Goal: Task Accomplishment & Management: Use online tool/utility

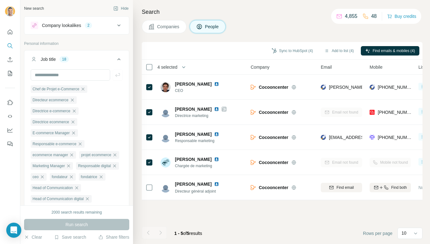
scroll to position [0, 71]
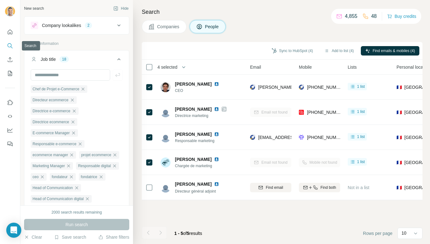
click at [13, 45] on icon "Search" at bounding box center [10, 46] width 6 height 6
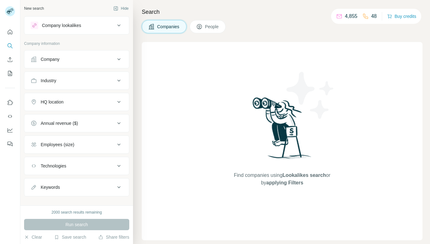
click at [63, 19] on button "Company lookalikes" at bounding box center [76, 25] width 105 height 15
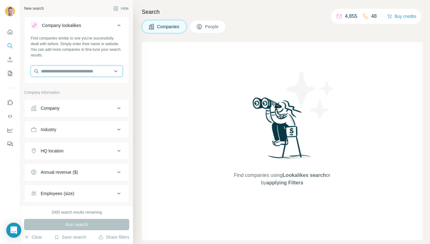
click at [65, 71] on input "text" at bounding box center [77, 70] width 92 height 11
paste input "**********"
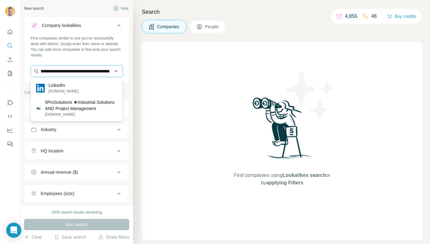
click at [62, 74] on input "**********" at bounding box center [77, 70] width 92 height 11
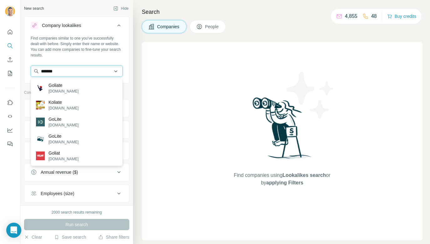
click at [81, 68] on input "*******" at bounding box center [77, 70] width 92 height 11
paste input "**********"
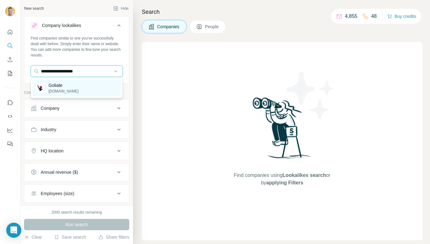
type input "**********"
click at [78, 86] on div "Goliate goliate.com" at bounding box center [76, 88] width 89 height 17
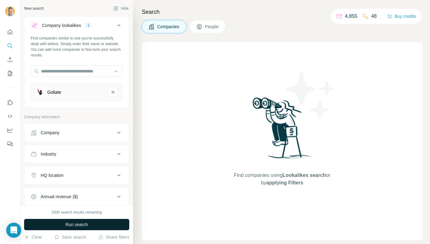
click at [79, 227] on span "Run search" at bounding box center [76, 224] width 23 height 6
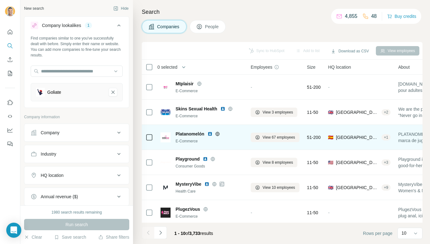
scroll to position [103, 0]
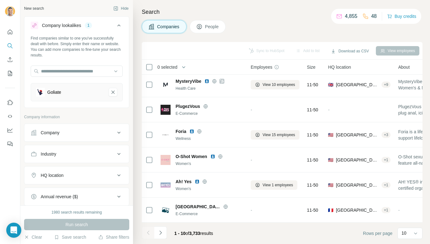
click at [53, 134] on div "Company" at bounding box center [50, 132] width 19 height 6
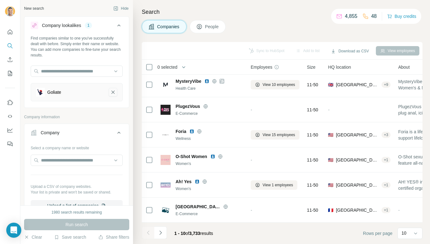
click at [113, 92] on icon "Goliate-remove-button" at bounding box center [113, 92] width 3 height 3
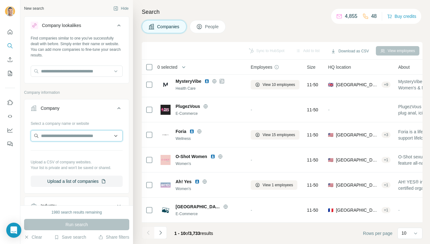
click at [75, 140] on input "text" at bounding box center [77, 135] width 92 height 11
paste input "**********"
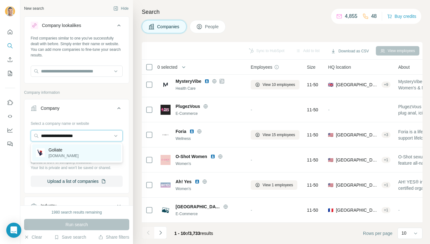
type input "**********"
click at [78, 149] on div "Goliate goliate.com" at bounding box center [76, 152] width 89 height 17
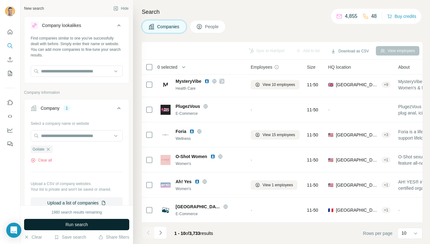
click at [86, 227] on span "Run search" at bounding box center [76, 224] width 23 height 6
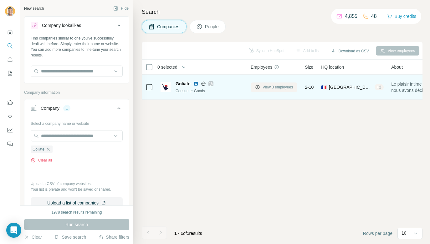
click at [281, 87] on span "View 3 employees" at bounding box center [278, 87] width 30 height 6
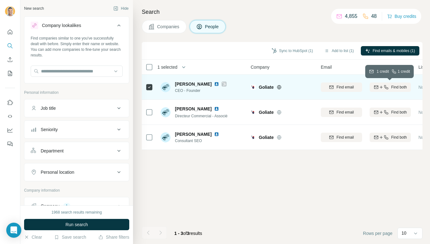
click at [381, 87] on icon "button" at bounding box center [381, 87] width 3 height 0
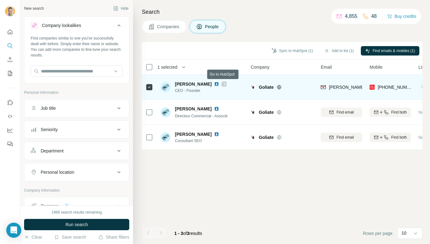
click at [223, 85] on icon at bounding box center [224, 83] width 4 height 5
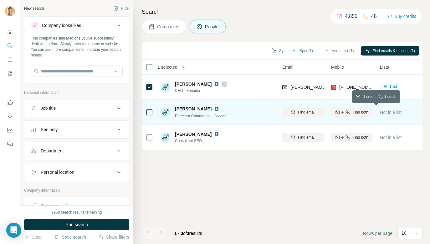
scroll to position [0, 57]
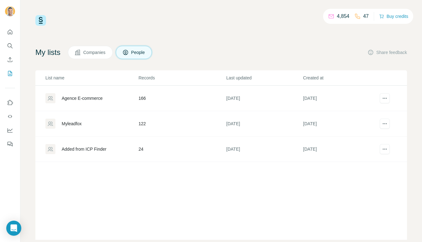
click at [70, 128] on div "Myleadfox" at bounding box center [91, 123] width 93 height 10
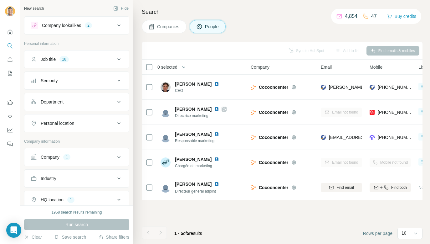
click at [42, 29] on div "Company lookalikes 2" at bounding box center [73, 26] width 85 height 8
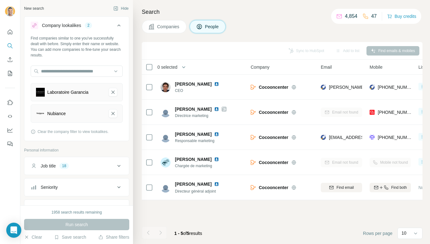
click at [75, 31] on button "Company lookalikes 2" at bounding box center [76, 27] width 105 height 18
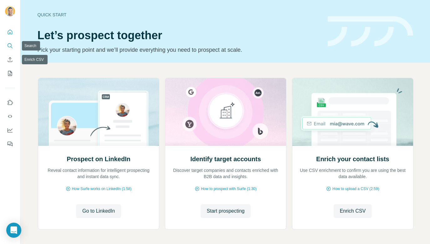
click at [11, 39] on nav at bounding box center [10, 52] width 10 height 53
click at [11, 47] on icon "Search" at bounding box center [12, 47] width 2 height 2
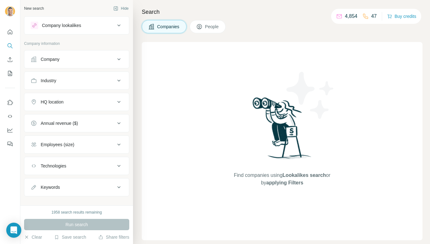
drag, startPoint x: 55, startPoint y: 80, endPoint x: 67, endPoint y: 61, distance: 22.5
click at [67, 61] on ul "Company Industry HQ location Annual revenue ($) Employees (size) Technologies K…" at bounding box center [76, 123] width 105 height 146
click at [67, 61] on div "Company" at bounding box center [73, 59] width 85 height 6
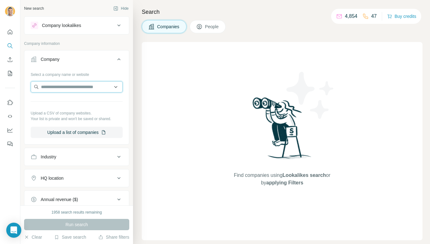
click at [69, 83] on input "text" at bounding box center [77, 86] width 92 height 11
paste input "**********"
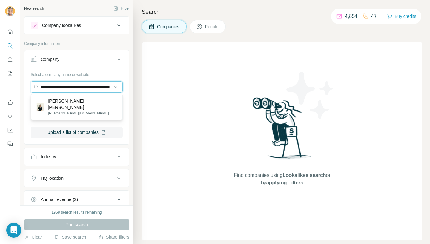
type input "**********"
click at [76, 110] on p "marie-janine.com" at bounding box center [83, 113] width 70 height 6
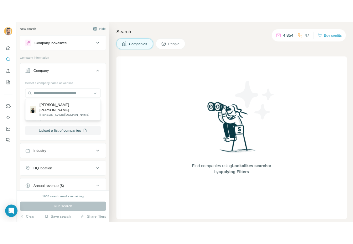
scroll to position [0, 0]
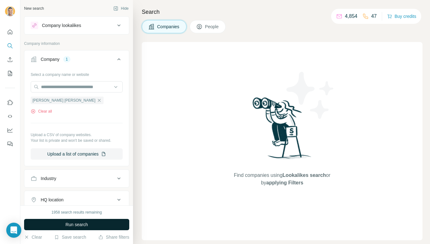
click at [92, 222] on button "Run search" at bounding box center [76, 224] width 105 height 11
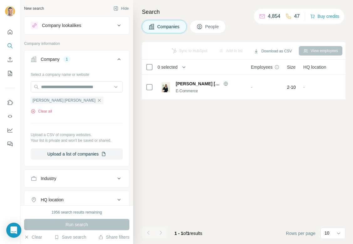
click at [194, 32] on button "People" at bounding box center [208, 26] width 36 height 13
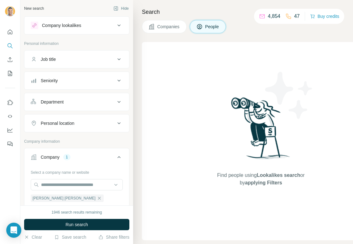
click at [74, 62] on button "Job title" at bounding box center [76, 59] width 105 height 15
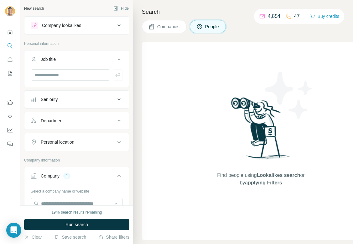
click at [74, 62] on button "Job title" at bounding box center [76, 61] width 105 height 18
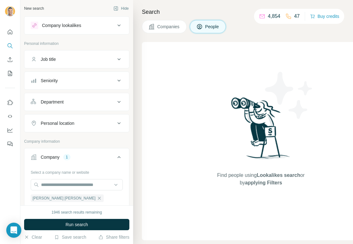
click at [81, 29] on div "Company lookalikes" at bounding box center [73, 26] width 85 height 8
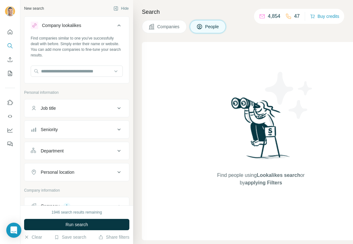
click at [81, 29] on div "Company lookalikes" at bounding box center [73, 26] width 85 height 8
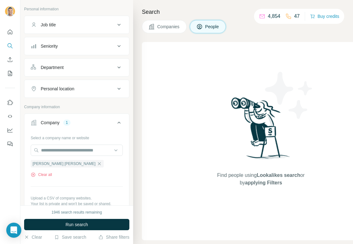
scroll to position [59, 0]
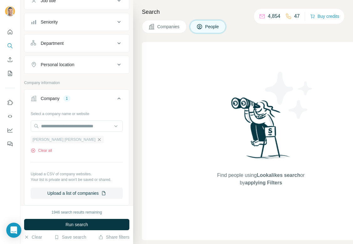
click at [97, 138] on icon "button" at bounding box center [99, 139] width 5 height 5
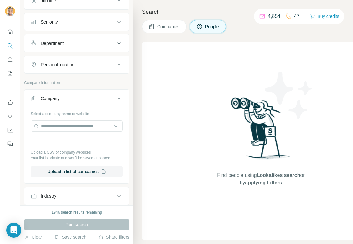
click at [87, 97] on div "Company" at bounding box center [73, 98] width 85 height 6
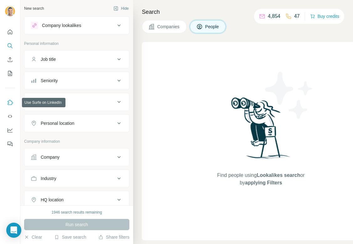
click at [11, 101] on icon "Use Surfe on LinkedIn" at bounding box center [10, 102] width 5 height 5
click at [64, 161] on button "Company" at bounding box center [76, 156] width 105 height 15
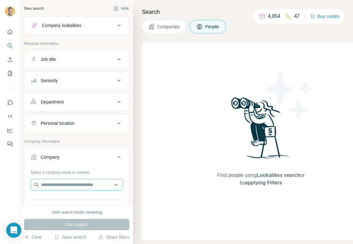
click at [78, 188] on input "text" at bounding box center [77, 184] width 92 height 11
paste input "*********"
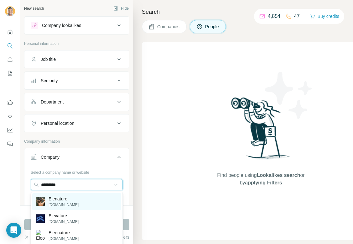
type input "*********"
click at [81, 206] on div "Elenature elenature.com" at bounding box center [76, 201] width 89 height 17
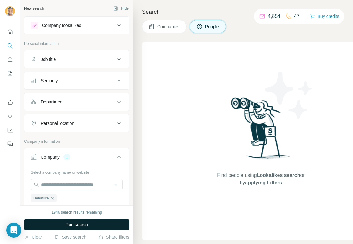
click at [81, 228] on button "Run search" at bounding box center [76, 224] width 105 height 11
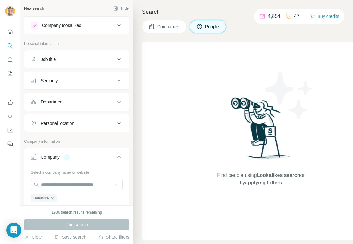
click at [174, 27] on span "Companies" at bounding box center [168, 26] width 23 height 6
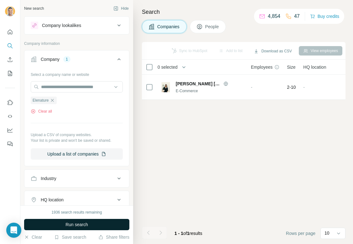
click at [84, 223] on span "Run search" at bounding box center [76, 224] width 23 height 6
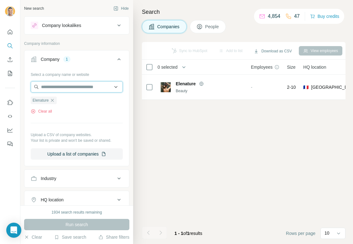
click at [75, 86] on input "text" at bounding box center [77, 86] width 92 height 11
paste input "**********"
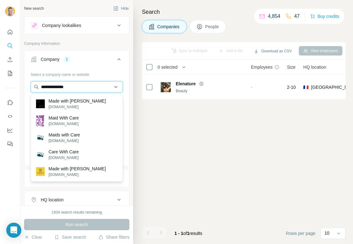
click at [61, 87] on input "**********" at bounding box center [77, 86] width 92 height 11
paste input "***"
click at [61, 87] on input "**********" at bounding box center [77, 86] width 92 height 11
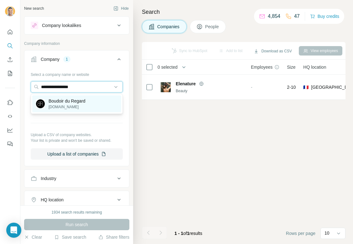
type input "**********"
click at [60, 101] on p "Boudoir du Regard" at bounding box center [67, 101] width 37 height 6
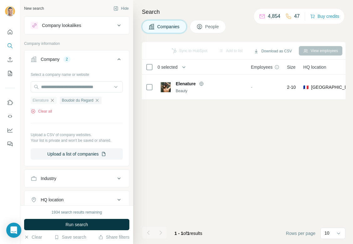
click at [53, 101] on icon "button" at bounding box center [52, 100] width 5 height 5
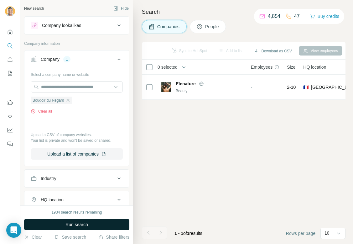
click at [77, 221] on button "Run search" at bounding box center [76, 224] width 105 height 11
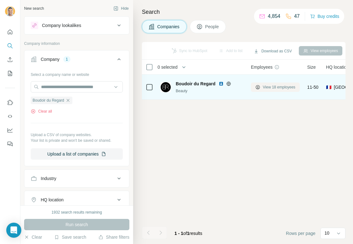
click at [270, 86] on span "View 18 employees" at bounding box center [279, 87] width 33 height 6
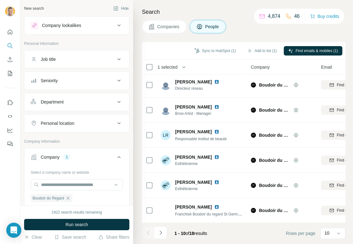
scroll to position [103, 0]
click at [160, 231] on icon "Navigate to next page" at bounding box center [161, 232] width 6 height 6
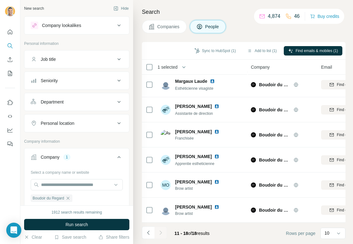
scroll to position [53, 0]
click at [147, 233] on icon "Navigate to previous page" at bounding box center [148, 232] width 6 height 6
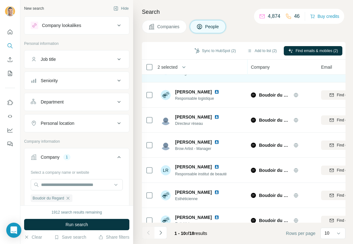
scroll to position [103, 0]
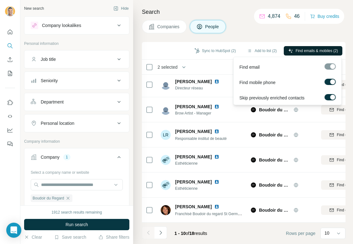
click at [289, 51] on icon "button" at bounding box center [290, 50] width 5 height 5
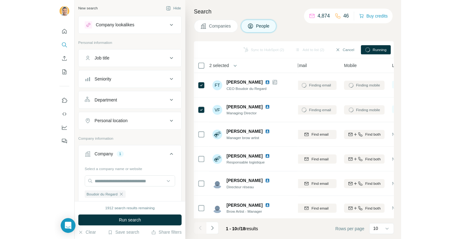
scroll to position [0, 75]
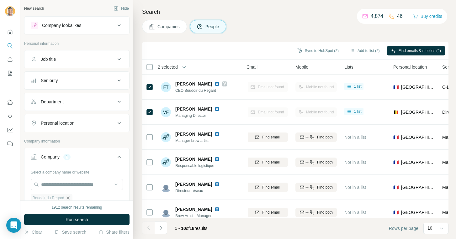
click at [69, 195] on icon "button" at bounding box center [67, 197] width 5 height 5
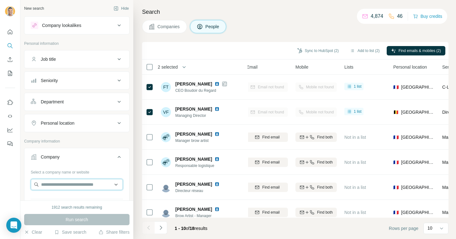
click at [74, 186] on input "text" at bounding box center [77, 184] width 92 height 11
paste input "**********"
type input "**********"
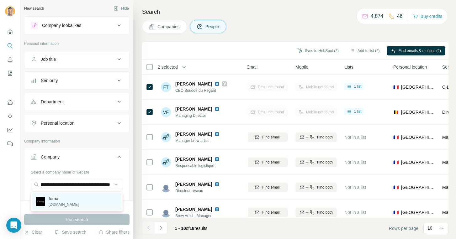
click at [66, 200] on p "Ioma" at bounding box center [64, 198] width 30 height 6
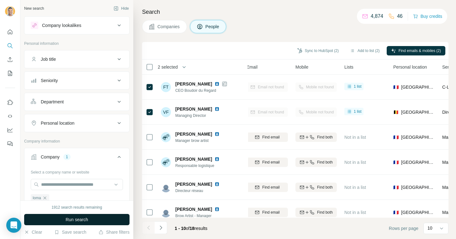
click at [70, 218] on span "Run search" at bounding box center [76, 219] width 23 height 6
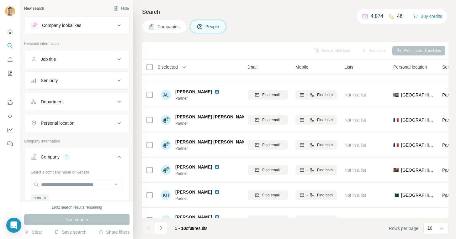
scroll to position [107, 75]
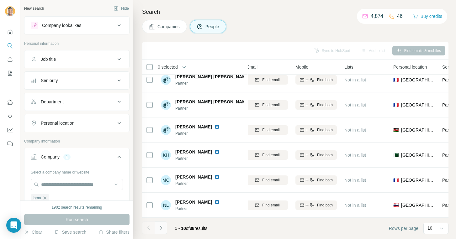
click at [164, 229] on button "Navigate to next page" at bounding box center [160, 227] width 13 height 13
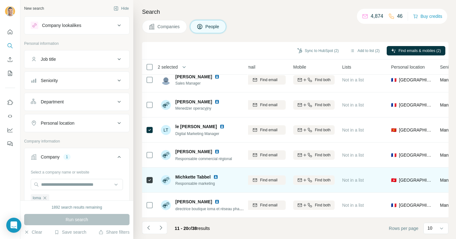
scroll to position [107, 77]
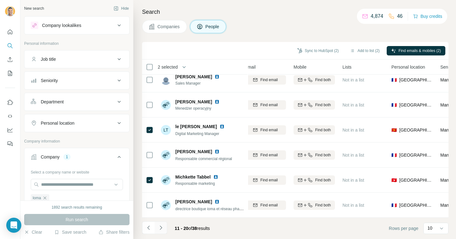
click at [164, 224] on button "Navigate to next page" at bounding box center [160, 227] width 13 height 13
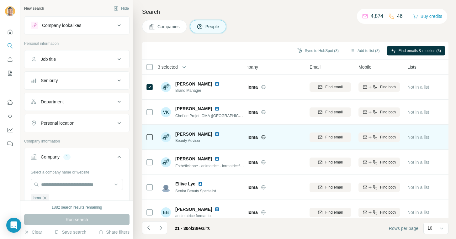
scroll to position [107, 12]
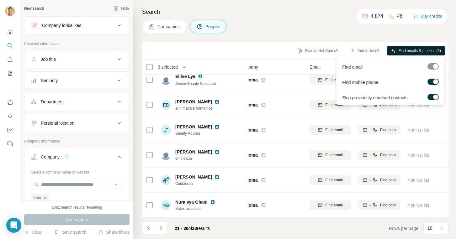
click at [404, 48] on span "Find emails & mobiles (3)" at bounding box center [419, 51] width 42 height 6
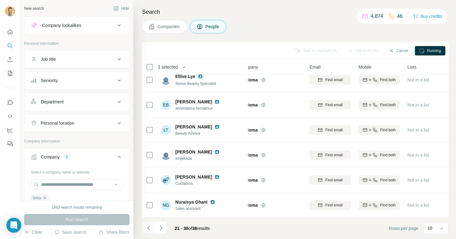
click at [148, 229] on icon "Navigate to previous page" at bounding box center [148, 228] width 6 height 6
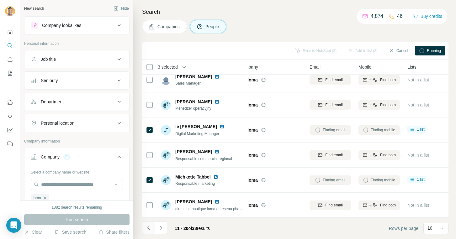
click at [148, 229] on icon "Navigate to previous page" at bounding box center [148, 228] width 6 height 6
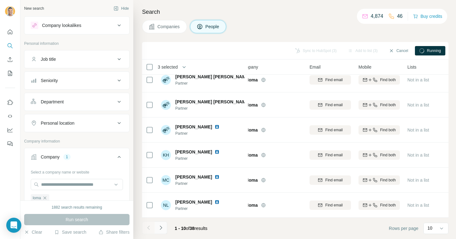
click at [162, 228] on icon "Navigate to next page" at bounding box center [161, 228] width 6 height 6
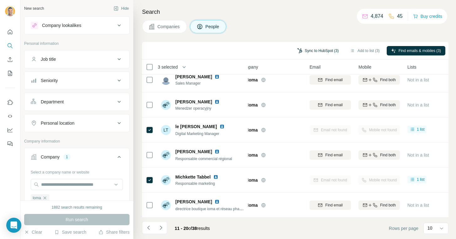
click at [312, 49] on button "Sync to HubSpot (3)" at bounding box center [318, 50] width 50 height 9
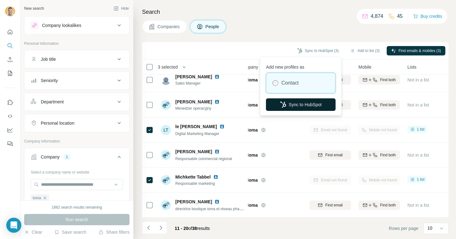
click at [302, 102] on button "Sync to HubSpot" at bounding box center [301, 104] width 70 height 13
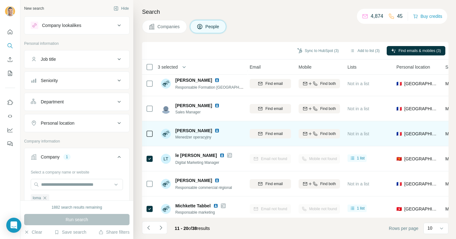
scroll to position [107, 72]
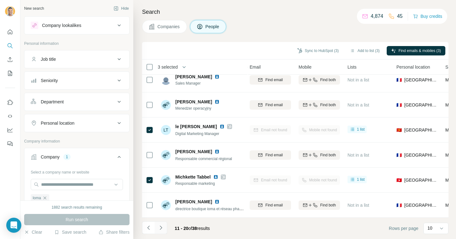
click at [159, 231] on icon "Navigate to next page" at bounding box center [161, 228] width 6 height 6
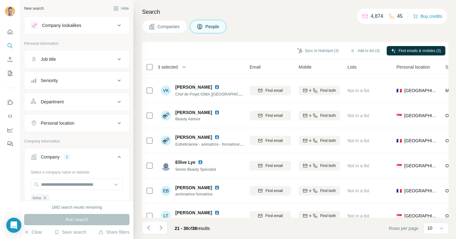
scroll to position [0, 72]
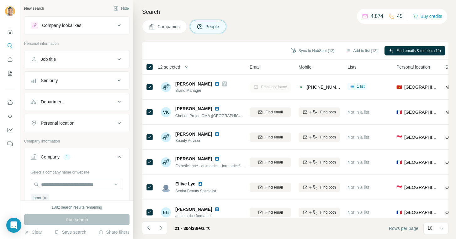
click at [149, 71] on th "12 selected" at bounding box center [192, 67] width 100 height 15
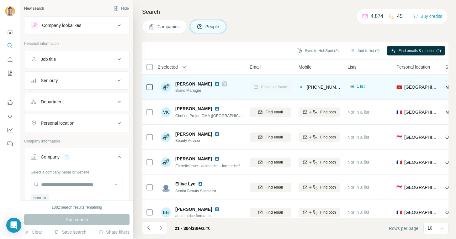
click at [222, 85] on icon at bounding box center [224, 83] width 4 height 5
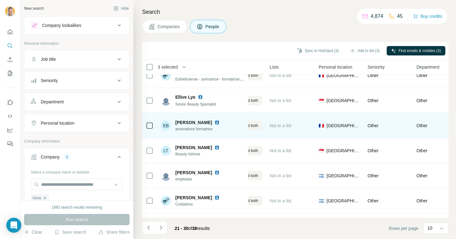
scroll to position [107, 149]
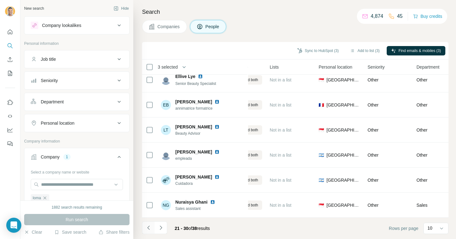
click at [146, 227] on icon "Navigate to previous page" at bounding box center [148, 228] width 6 height 6
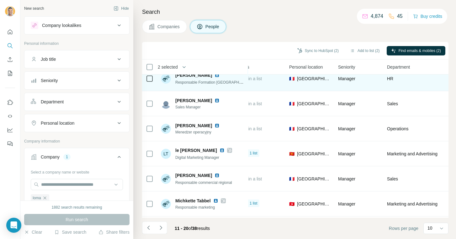
scroll to position [107, 179]
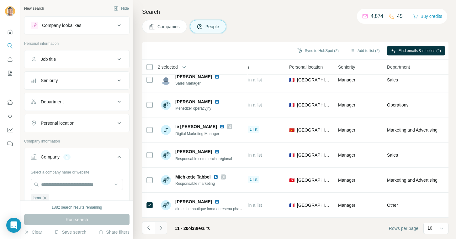
click at [162, 231] on icon "Navigate to next page" at bounding box center [161, 228] width 6 height 6
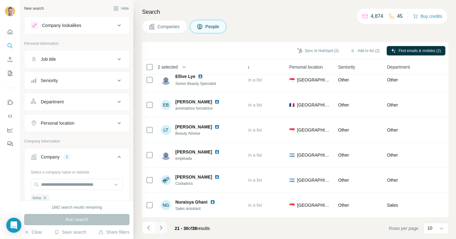
click at [164, 230] on button "Navigate to next page" at bounding box center [160, 227] width 13 height 13
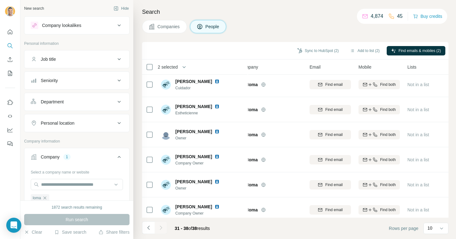
scroll to position [0, 12]
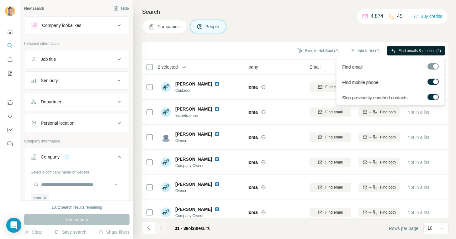
click at [421, 49] on span "Find emails & mobiles (2)" at bounding box center [419, 51] width 42 height 6
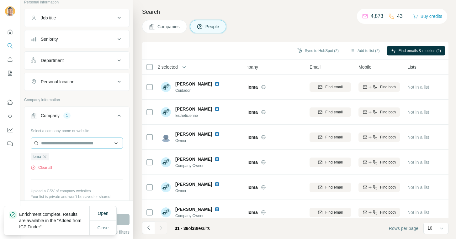
scroll to position [41, 0]
click at [80, 146] on input "text" at bounding box center [77, 143] width 92 height 11
click at [51, 143] on input "text" at bounding box center [77, 143] width 92 height 11
click at [40, 137] on div "Select a company name or website Ioma Clear all Upload a CSV of company website…" at bounding box center [77, 171] width 92 height 90
click at [46, 155] on icon "button" at bounding box center [44, 156] width 5 height 5
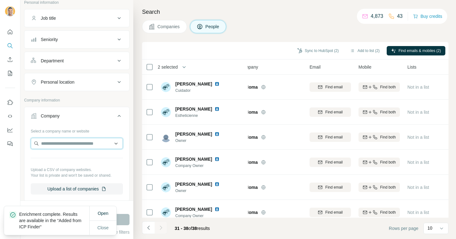
click at [48, 139] on input "text" at bounding box center [77, 143] width 92 height 11
type input "**********"
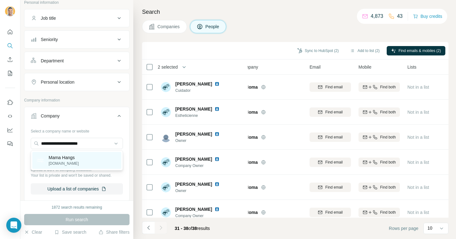
click at [75, 163] on p "[DOMAIN_NAME]" at bounding box center [64, 164] width 30 height 6
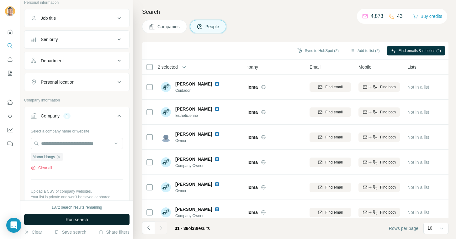
click at [78, 219] on span "Run search" at bounding box center [76, 219] width 23 height 6
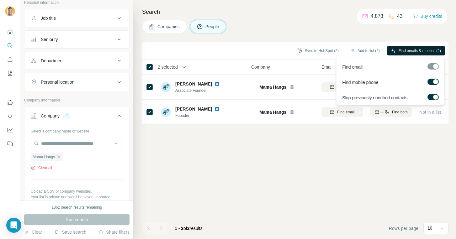
click at [404, 47] on button "Find emails & mobiles (2)" at bounding box center [415, 50] width 59 height 9
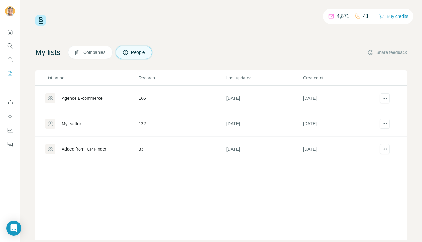
click at [66, 152] on div "Added from ICP Finder" at bounding box center [91, 149] width 93 height 10
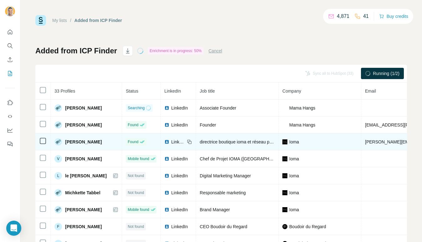
click at [70, 149] on td "[PERSON_NAME]" at bounding box center [86, 141] width 71 height 17
click at [42, 149] on td at bounding box center [42, 141] width 15 height 17
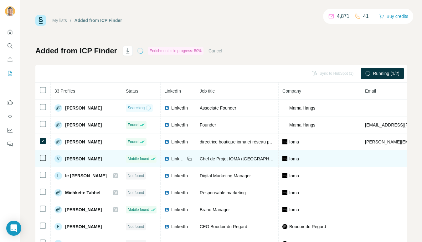
click at [43, 154] on icon at bounding box center [43, 158] width 8 height 8
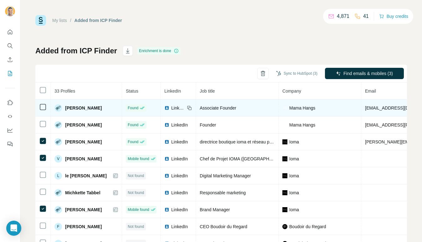
click at [49, 105] on td at bounding box center [42, 107] width 15 height 17
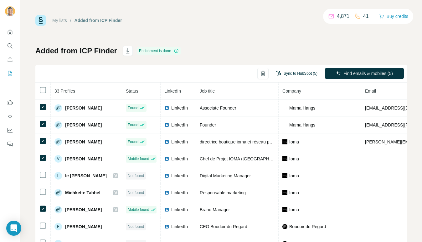
click at [283, 71] on button "Sync to HubSpot (5)" at bounding box center [297, 73] width 50 height 9
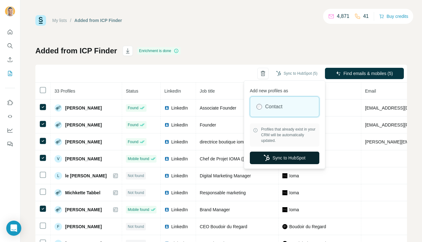
click at [276, 156] on button "Sync to HubSpot" at bounding box center [285, 157] width 70 height 13
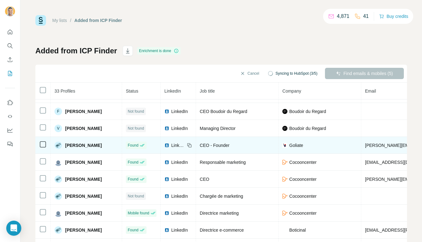
scroll to position [116, 0]
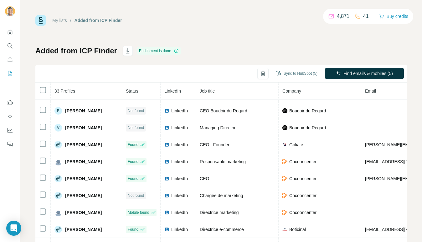
click at [13, 31] on icon "Quick start" at bounding box center [10, 32] width 6 height 6
click at [12, 48] on icon "Search" at bounding box center [12, 47] width 2 height 2
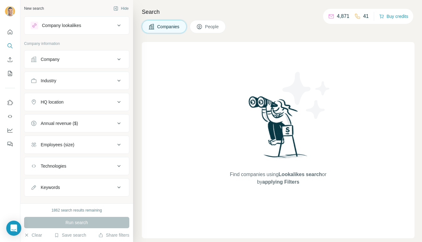
click at [57, 60] on div "Company" at bounding box center [50, 59] width 19 height 6
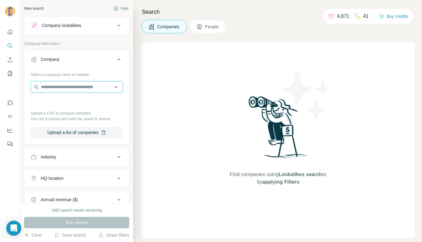
click at [63, 83] on input "text" at bounding box center [77, 86] width 92 height 11
paste input "**********"
type input "**********"
click at [73, 104] on div "Loading..." at bounding box center [76, 101] width 89 height 13
click at [70, 89] on input "text" at bounding box center [77, 86] width 92 height 11
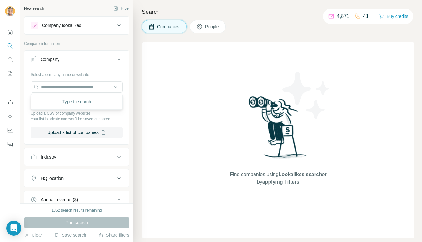
click at [70, 97] on div "Type to search" at bounding box center [76, 101] width 89 height 13
click at [69, 89] on input "text" at bounding box center [77, 86] width 92 height 11
paste input "**********"
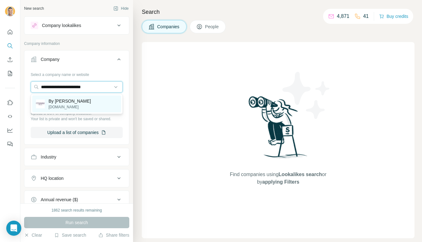
type input "**********"
click at [67, 101] on p "By [PERSON_NAME]" at bounding box center [70, 101] width 42 height 6
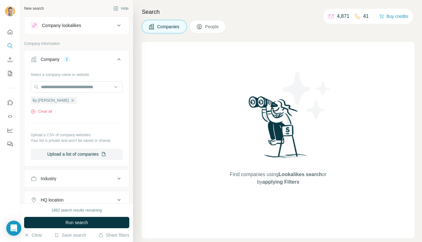
click at [211, 23] on button "People" at bounding box center [208, 26] width 36 height 13
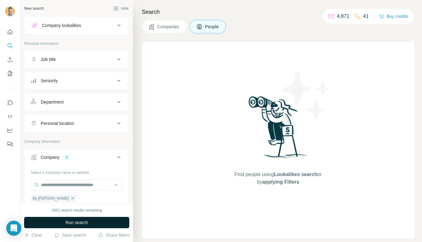
click at [77, 219] on span "Run search" at bounding box center [76, 222] width 23 height 6
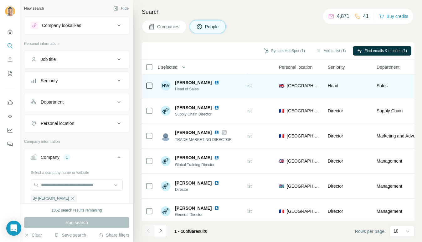
scroll to position [105, 189]
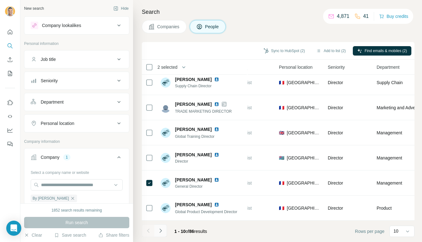
click at [159, 228] on icon "Navigate to next page" at bounding box center [161, 230] width 6 height 6
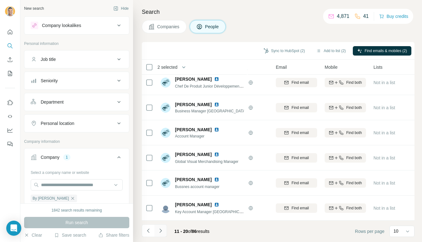
click at [163, 230] on icon "Navigate to next page" at bounding box center [161, 230] width 6 height 6
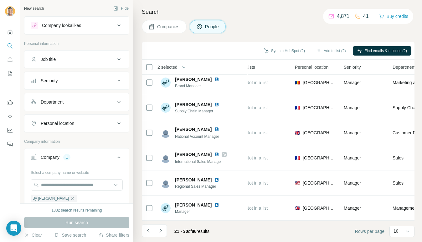
scroll to position [104, 173]
click at [160, 231] on icon "Navigate to next page" at bounding box center [161, 230] width 6 height 6
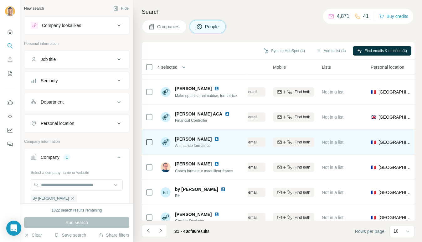
scroll to position [105, 97]
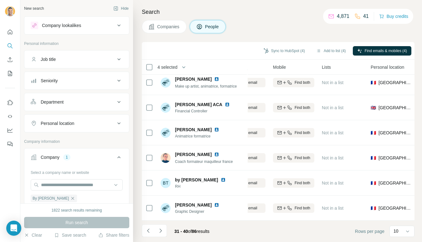
click at [162, 237] on li at bounding box center [160, 231] width 13 height 14
click at [162, 235] on button "Navigate to next page" at bounding box center [160, 230] width 13 height 13
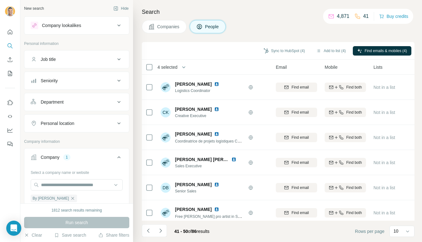
scroll to position [14, 45]
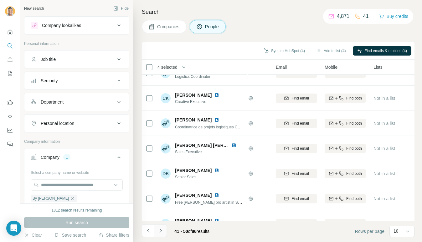
click at [164, 230] on button "Navigate to next page" at bounding box center [160, 230] width 13 height 13
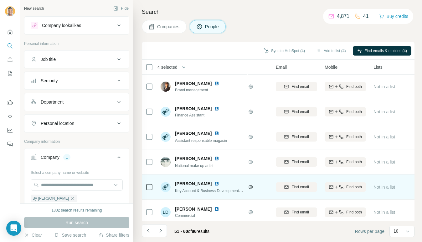
scroll to position [105, 45]
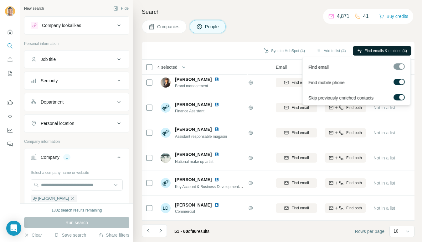
click at [374, 53] on button "Find emails & mobiles (4)" at bounding box center [382, 50] width 59 height 9
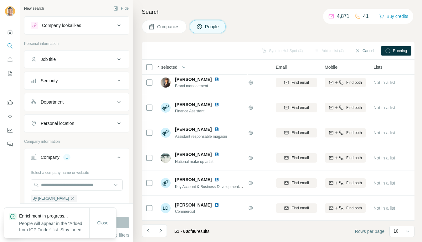
click at [103, 222] on button "Close" at bounding box center [103, 222] width 20 height 11
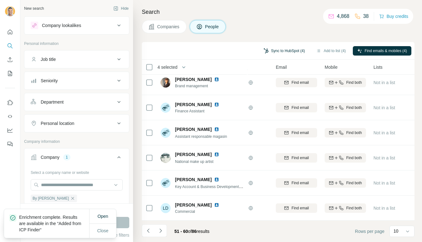
click at [297, 50] on button "Sync to HubSpot (4)" at bounding box center [284, 50] width 50 height 9
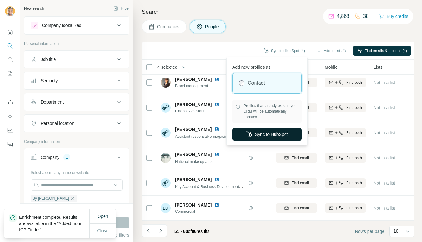
click at [283, 133] on button "Sync to HubSpot" at bounding box center [267, 134] width 70 height 13
